Goal: Task Accomplishment & Management: Manage account settings

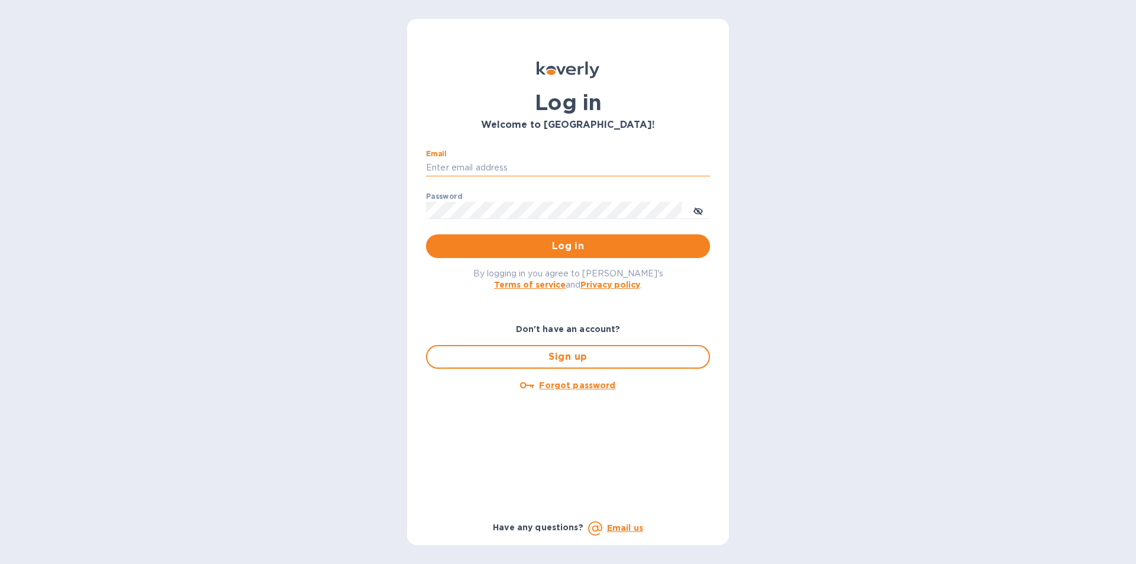
click at [453, 169] on input "Email" at bounding box center [568, 168] width 284 height 18
type input "[EMAIL_ADDRESS][DOMAIN_NAME]"
click at [577, 243] on span "Log in" at bounding box center [568, 246] width 265 height 14
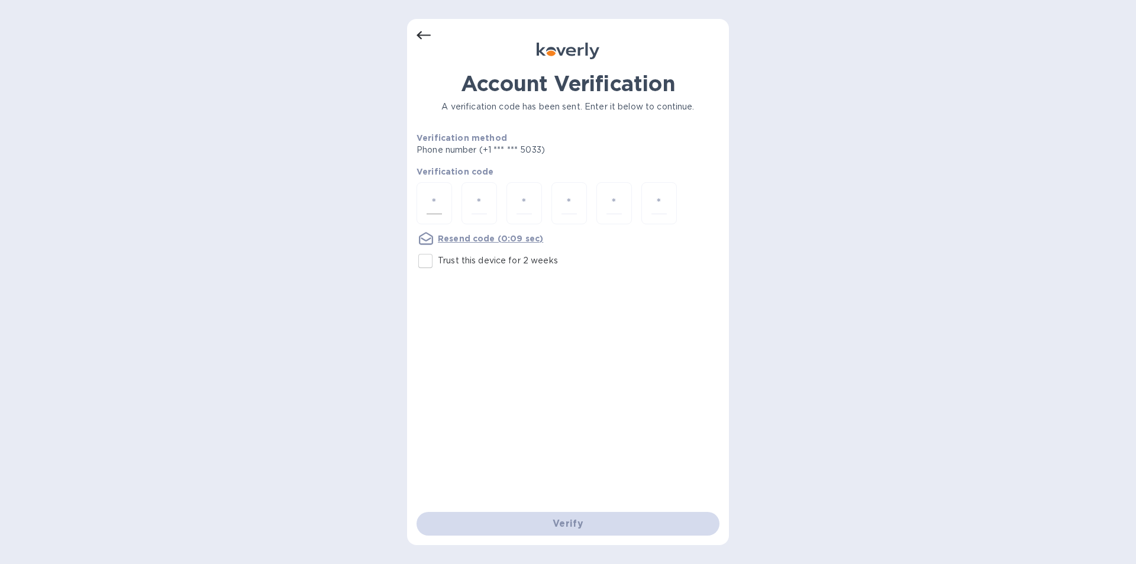
click at [418, 197] on div at bounding box center [435, 203] width 36 height 42
type input "6"
type input "3"
type input "1"
type input "0"
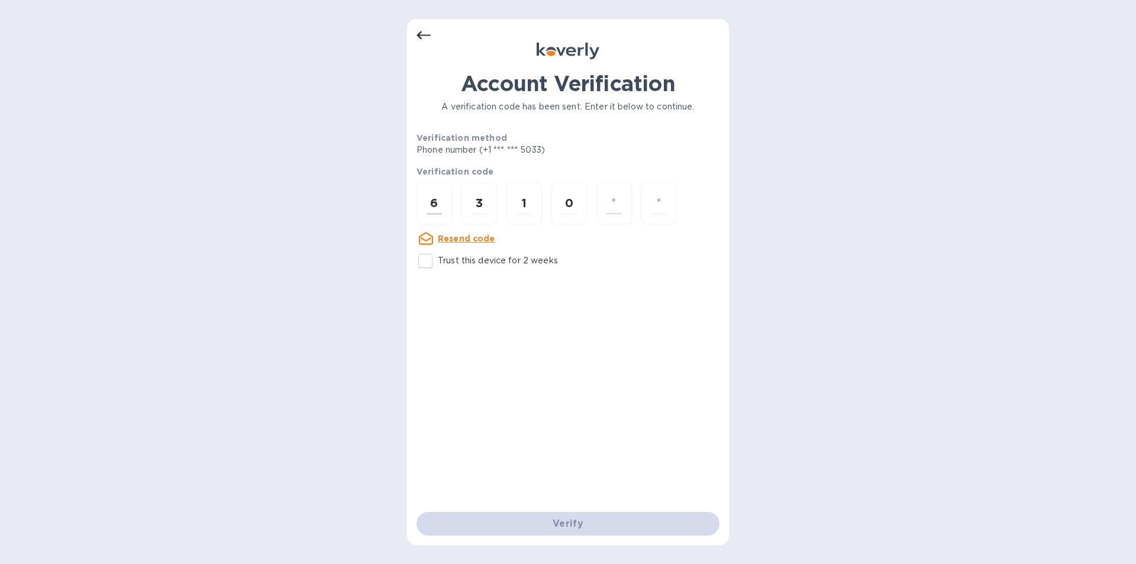
type input "0"
type input "2"
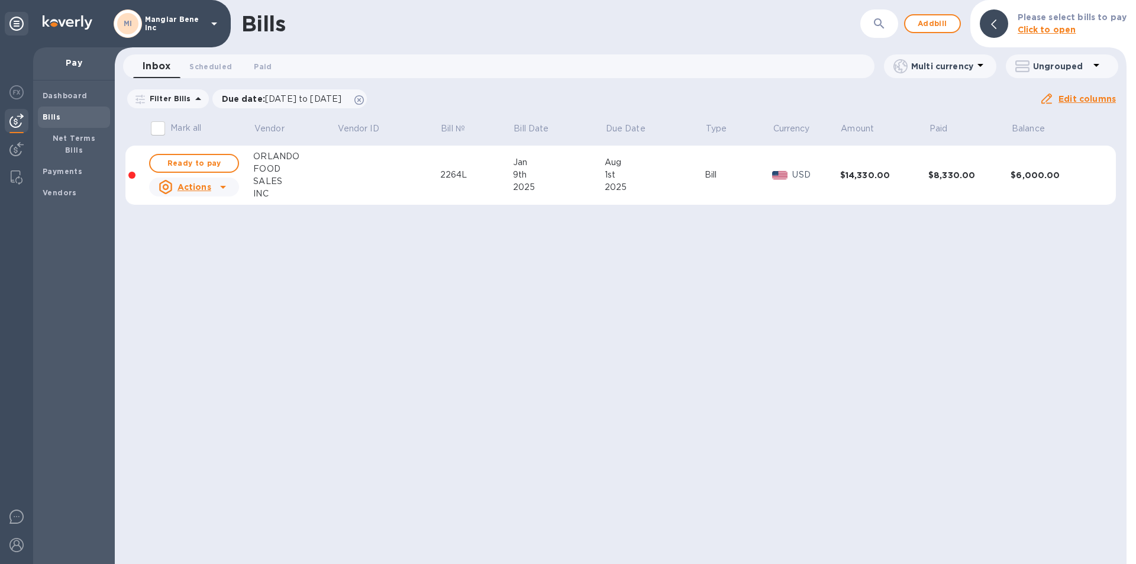
click at [214, 22] on icon at bounding box center [214, 23] width 6 height 3
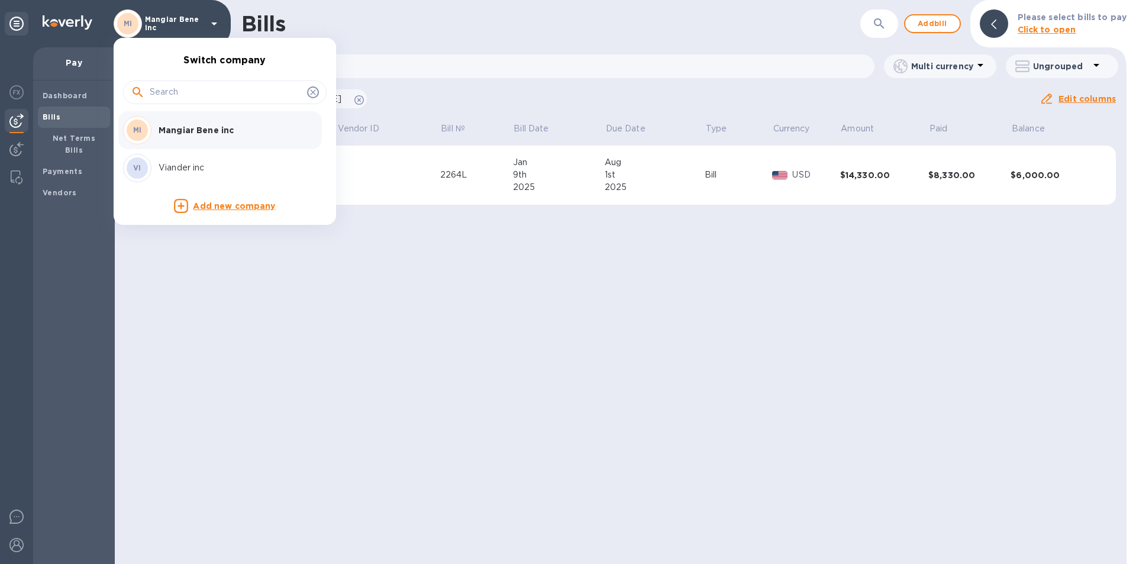
click at [207, 167] on p "Viander inc" at bounding box center [233, 168] width 149 height 12
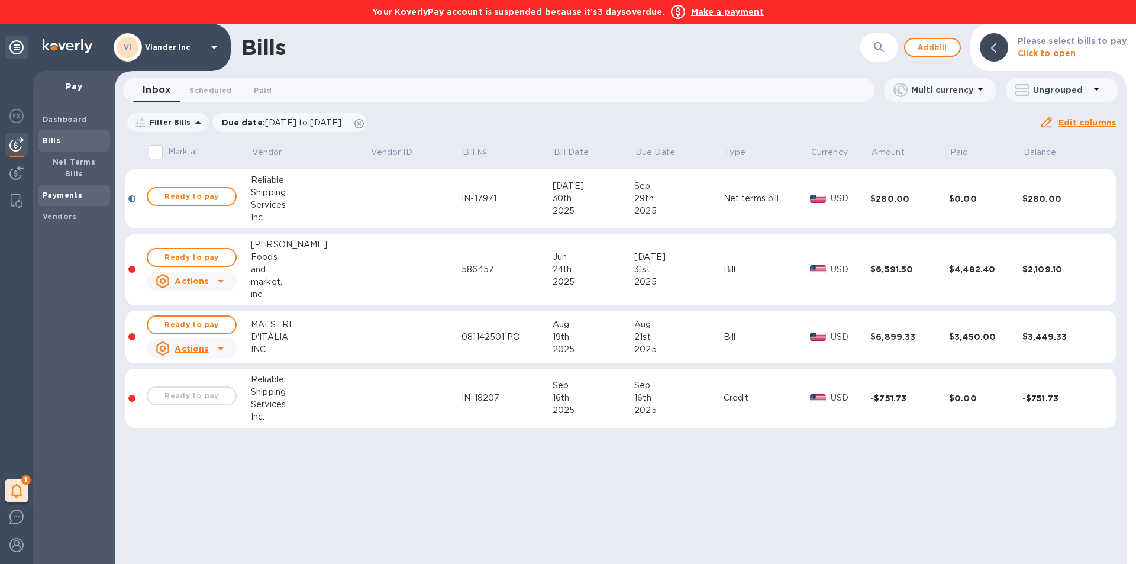
click at [75, 191] on b "Payments" at bounding box center [63, 195] width 40 height 9
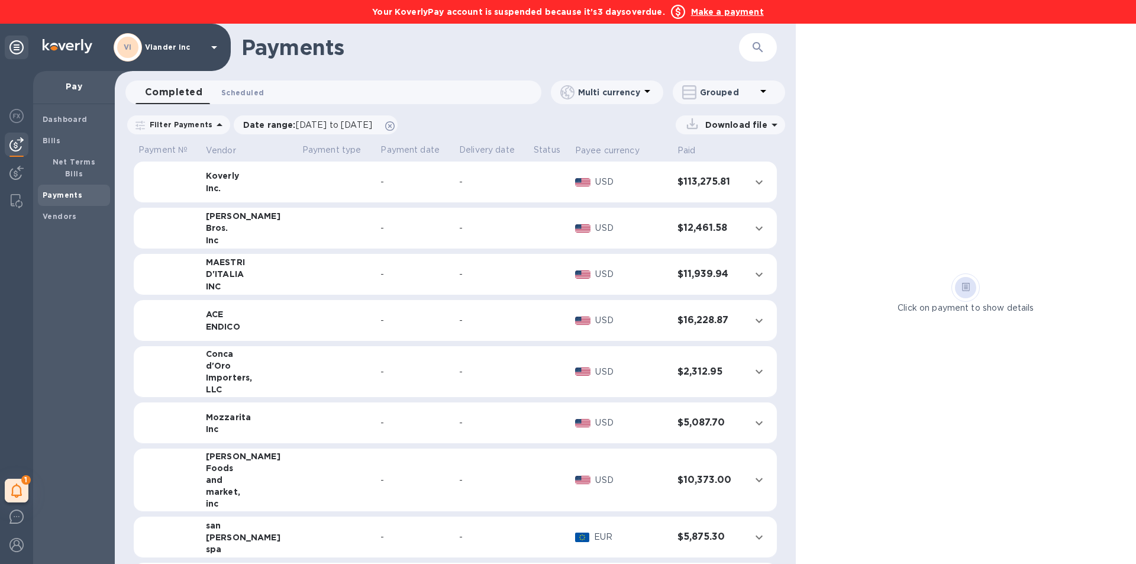
click at [243, 94] on span "Scheduled 0" at bounding box center [242, 92] width 43 height 12
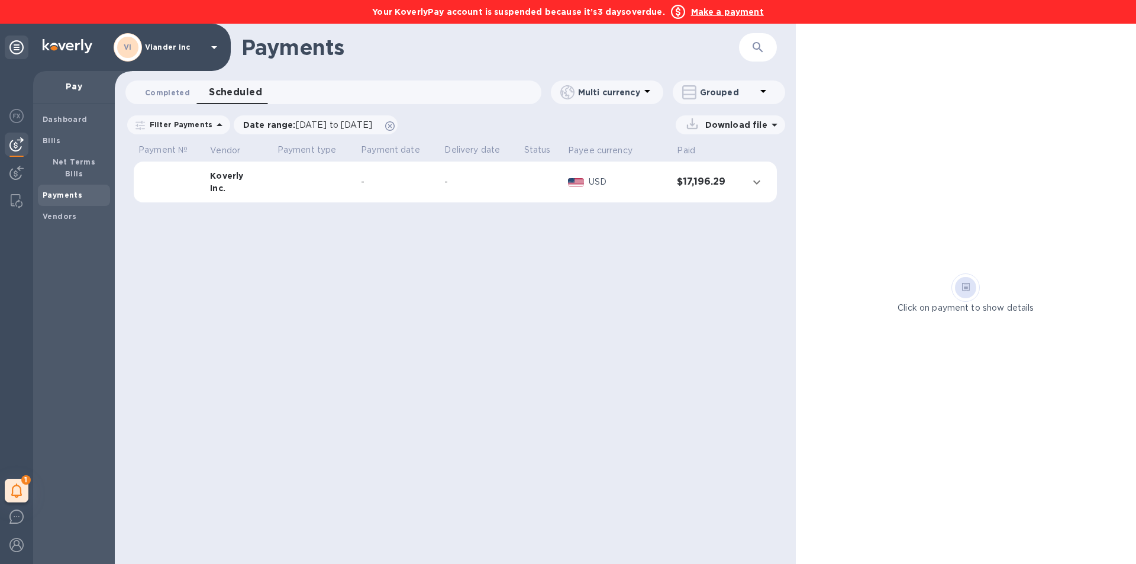
click at [166, 91] on span "Completed 0" at bounding box center [167, 92] width 45 height 12
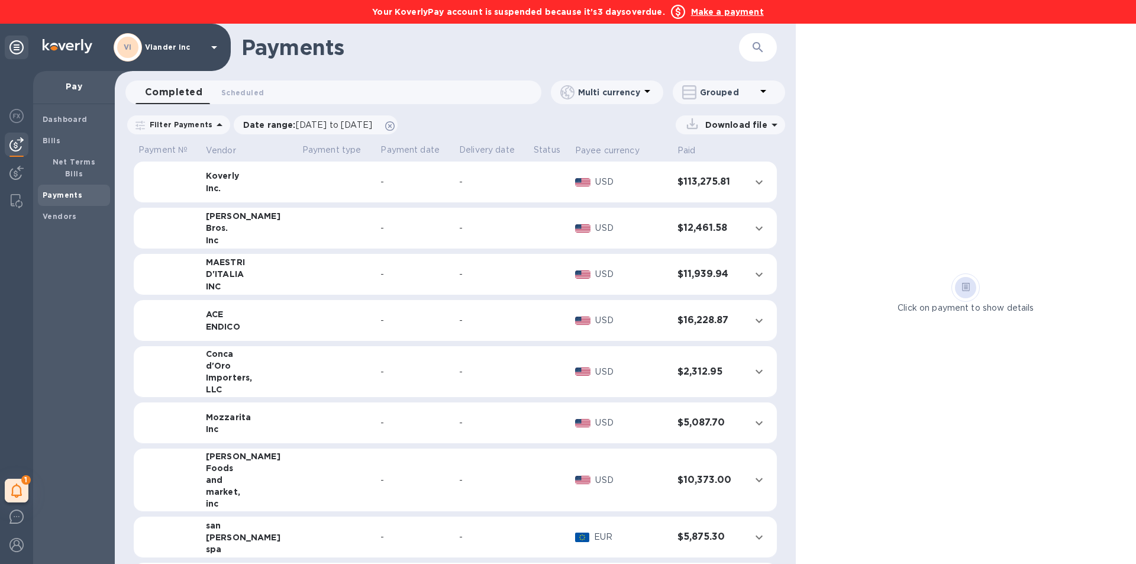
click at [308, 278] on td at bounding box center [337, 274] width 79 height 41
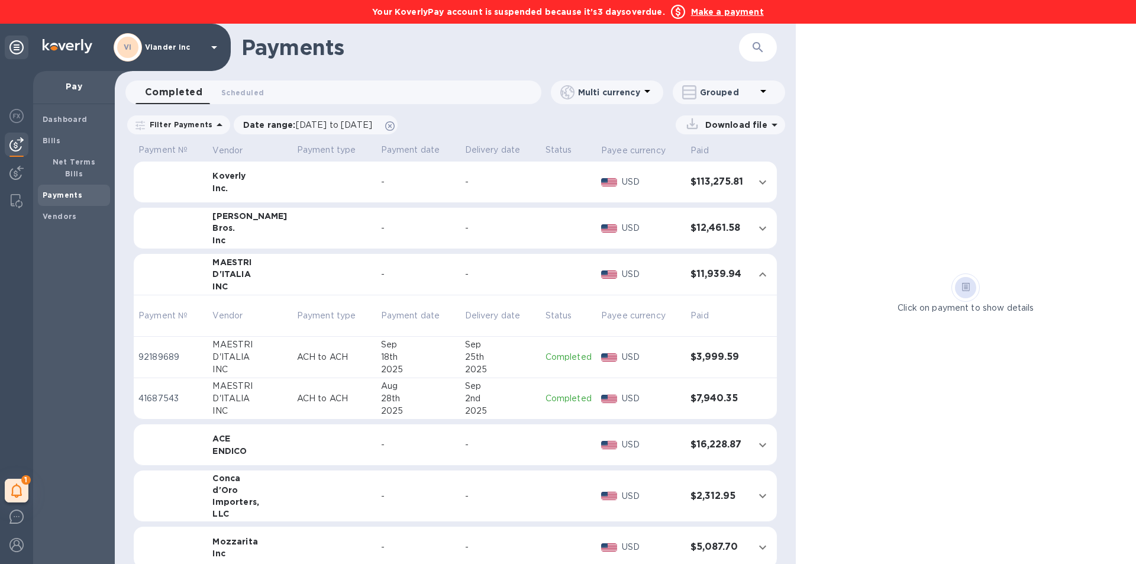
click at [292, 450] on td at bounding box center [334, 444] width 84 height 41
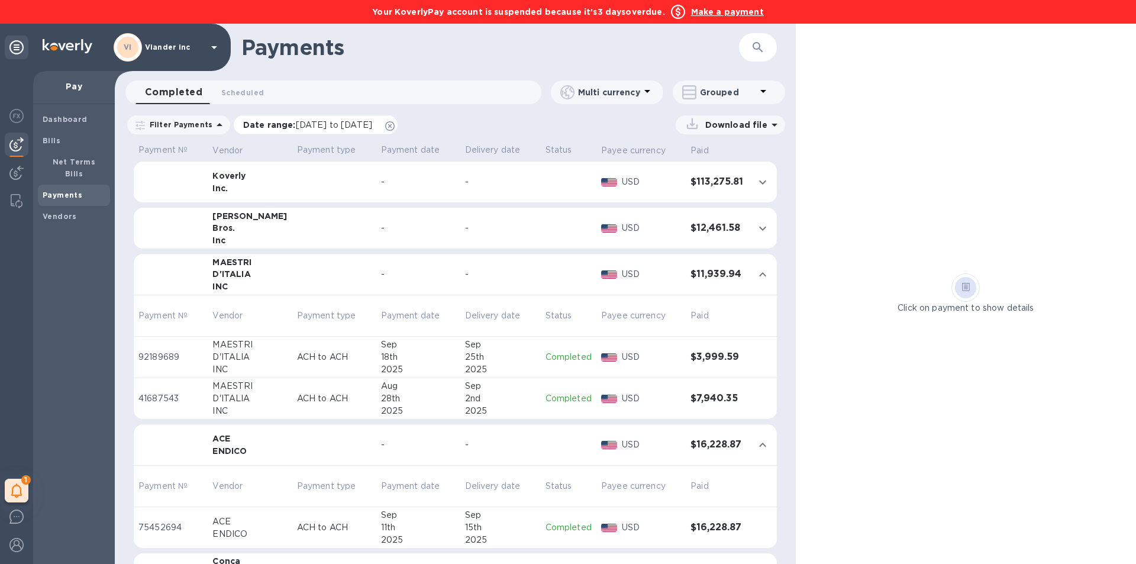
click at [296, 125] on span "08/25/2025 to 09/26/2025" at bounding box center [334, 124] width 76 height 9
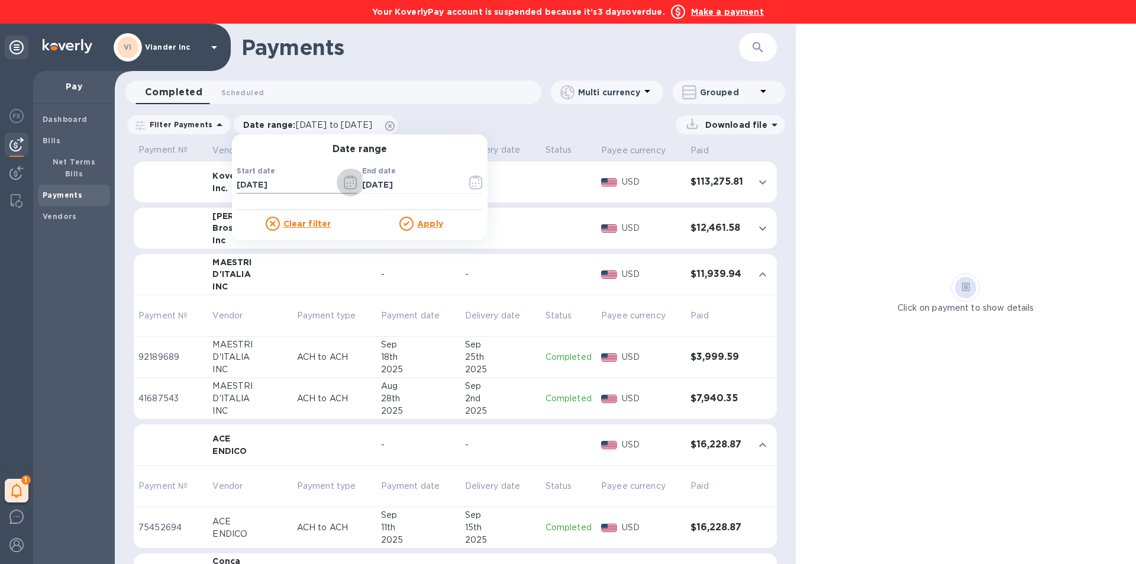
click at [350, 183] on icon "button" at bounding box center [351, 184] width 2 height 2
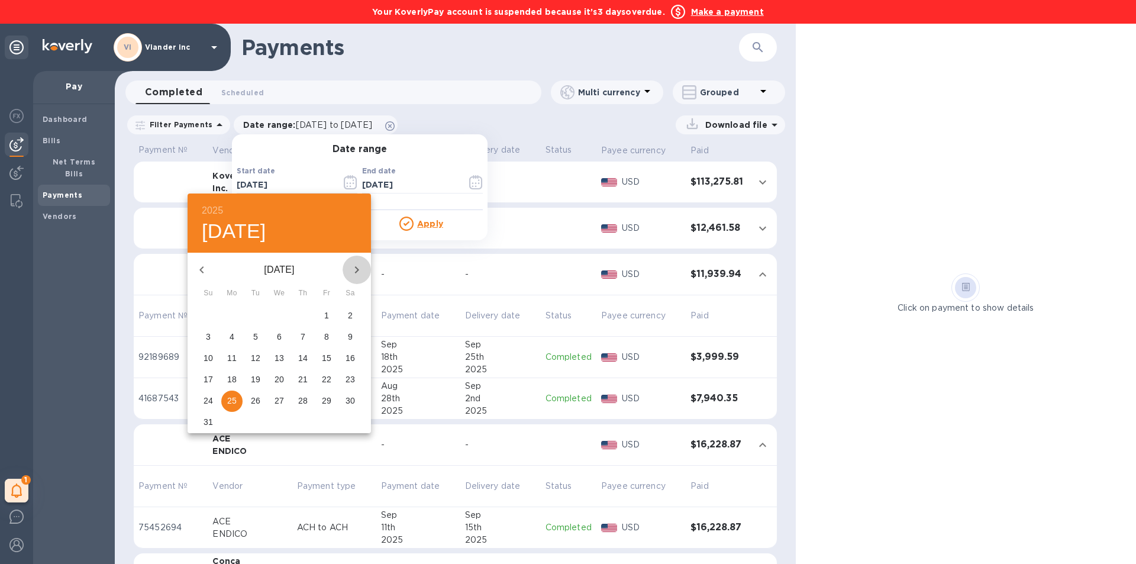
click at [357, 266] on icon "button" at bounding box center [357, 270] width 14 height 14
click at [234, 360] on p "15" at bounding box center [231, 358] width 9 height 12
type input "09/15/2025"
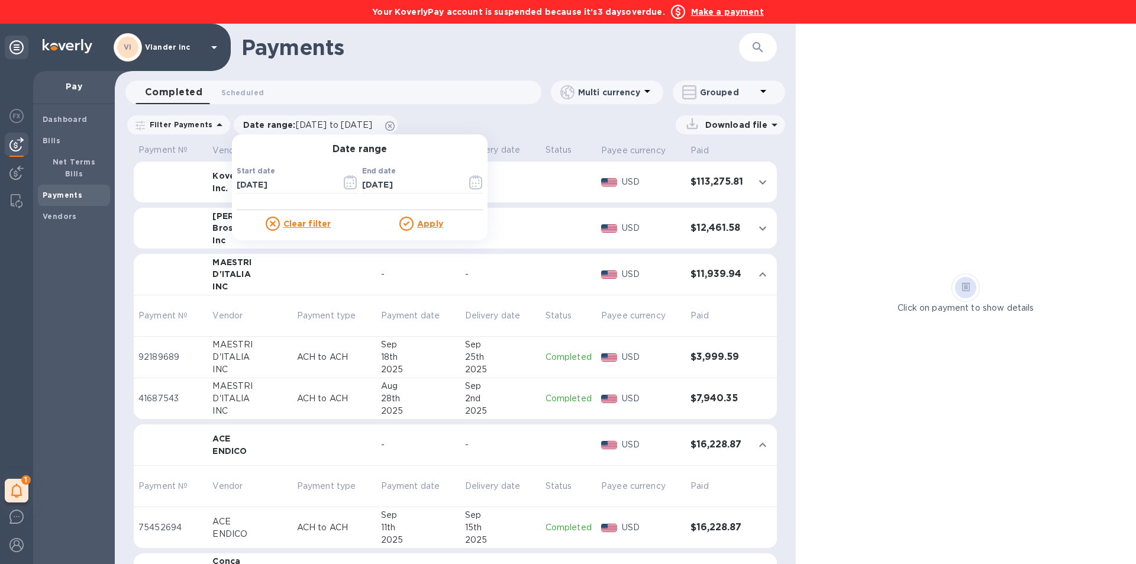
click at [424, 224] on u "Apply" at bounding box center [430, 223] width 26 height 9
